Goal: Information Seeking & Learning: Learn about a topic

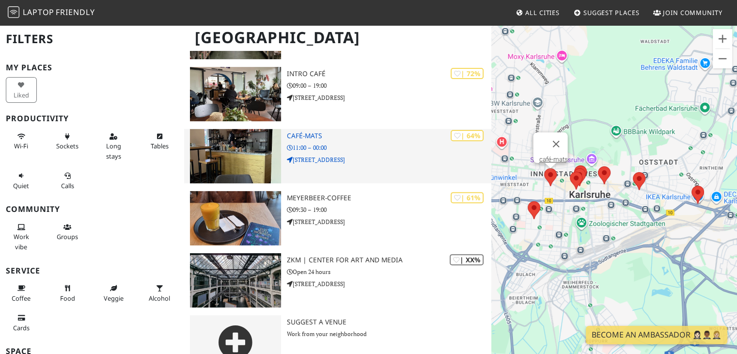
scroll to position [322, 0]
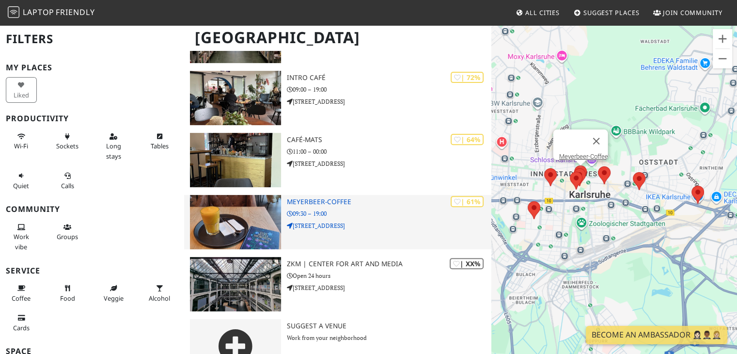
click at [358, 217] on p "09:30 – 19:00" at bounding box center [389, 213] width 205 height 9
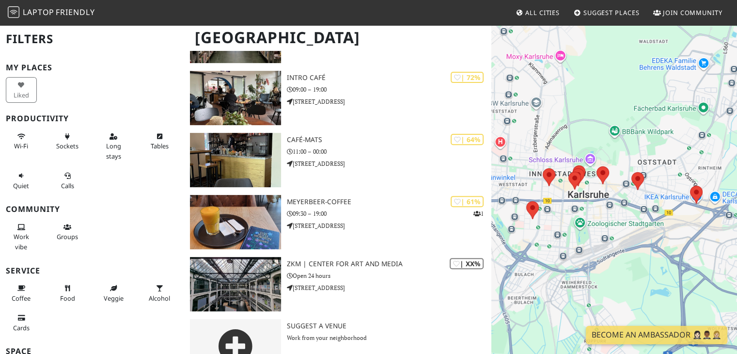
scroll to position [322, 0]
click at [27, 143] on span "Wi-Fi" at bounding box center [21, 146] width 14 height 9
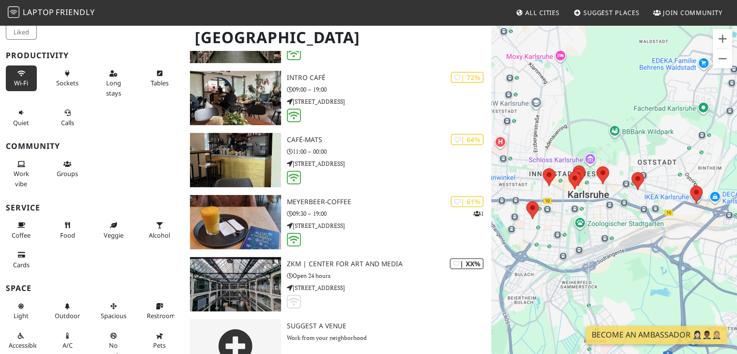
scroll to position [63, 0]
click at [19, 224] on icon at bounding box center [21, 225] width 8 height 6
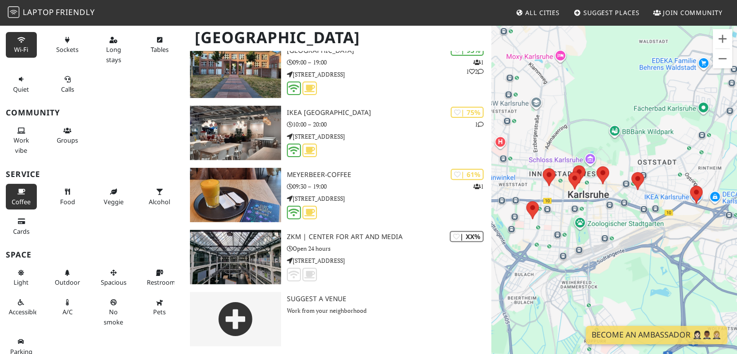
scroll to position [99, 0]
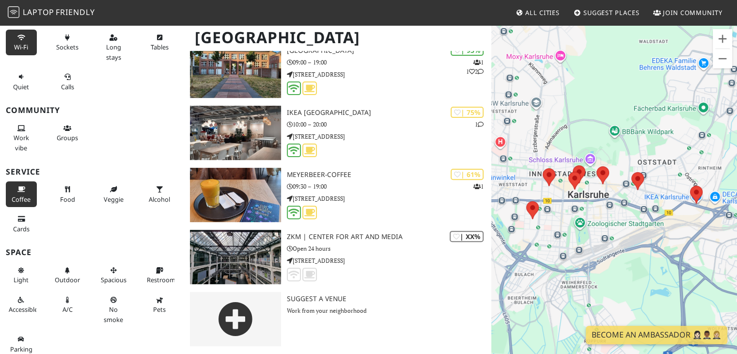
click at [19, 224] on span "Cards" at bounding box center [21, 228] width 16 height 9
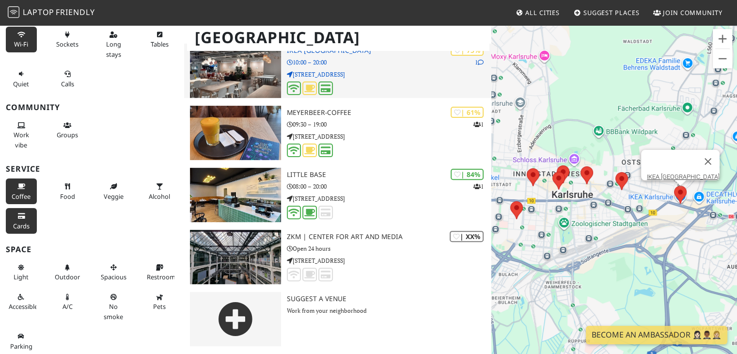
scroll to position [0, 0]
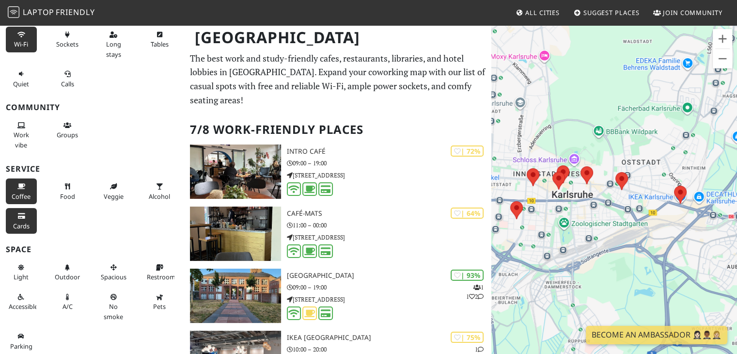
click at [622, 6] on link "Suggest Places" at bounding box center [607, 12] width 74 height 17
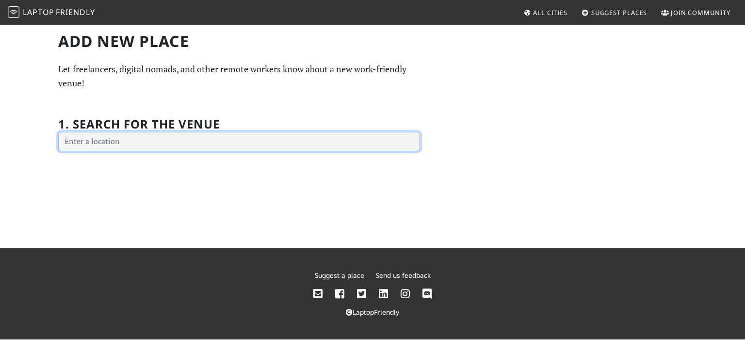
click at [336, 138] on input "text" at bounding box center [239, 141] width 362 height 19
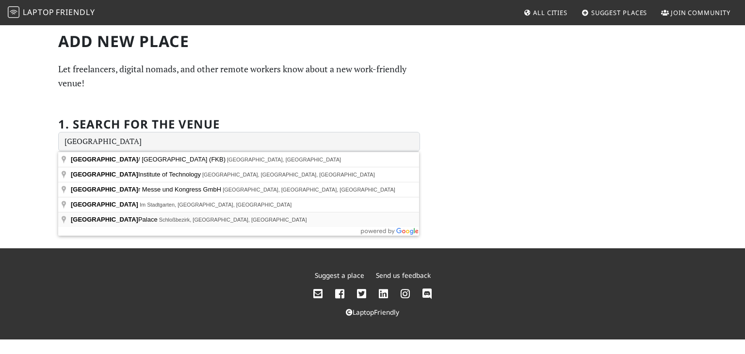
type input "Karlsruhe Palace, Schloßbezirk, Karlsruhe, Germany"
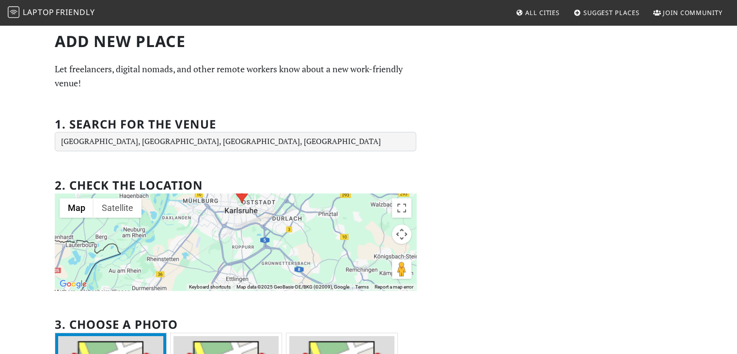
click at [11, 12] on img at bounding box center [14, 12] width 12 height 12
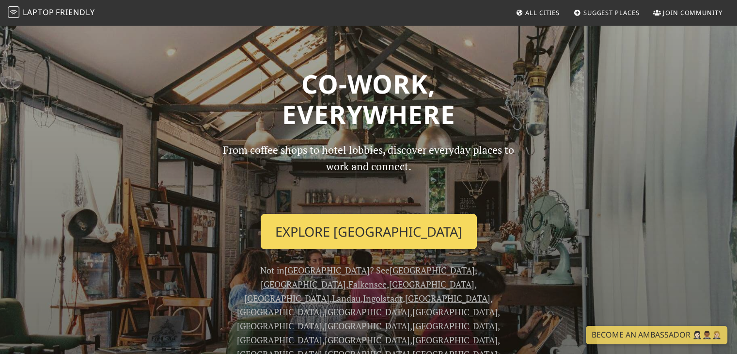
click at [307, 229] on link "Explore Karlsruhe" at bounding box center [369, 232] width 216 height 36
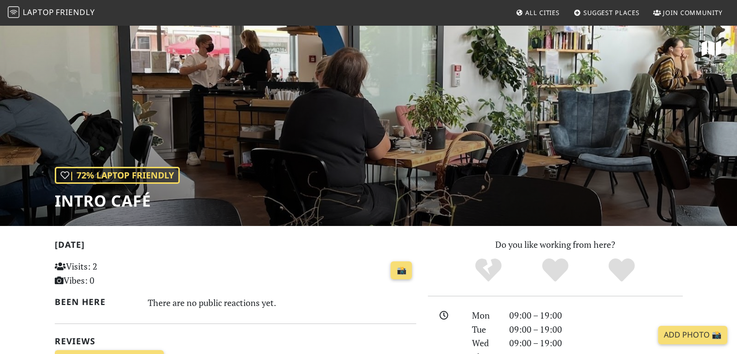
click at [397, 180] on div "| 72% Laptop Friendly intro CAFÉ" at bounding box center [368, 125] width 737 height 202
